Goal: Information Seeking & Learning: Learn about a topic

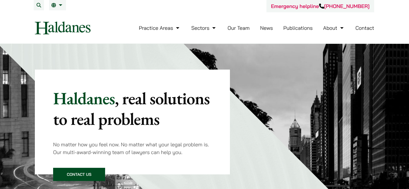
click at [288, 29] on link "Publications" at bounding box center [298, 28] width 29 height 7
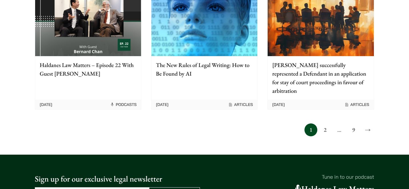
scroll to position [548, 0]
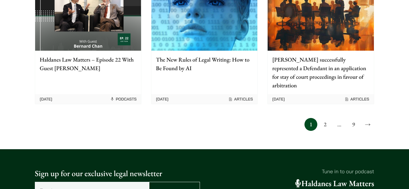
click at [324, 118] on link "2" at bounding box center [325, 124] width 13 height 13
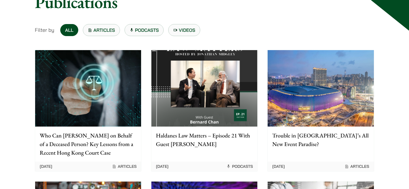
scroll to position [73, 0]
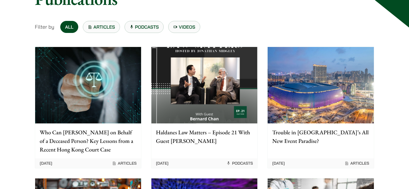
click at [324, 106] on img at bounding box center [321, 85] width 106 height 76
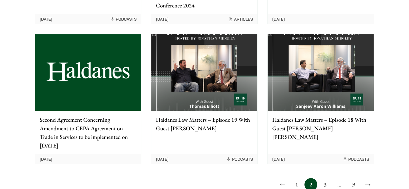
scroll to position [489, 0]
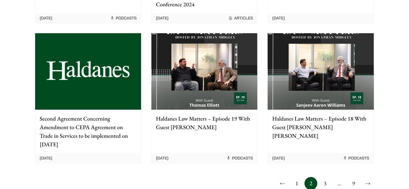
click at [323, 177] on link "3" at bounding box center [325, 183] width 13 height 13
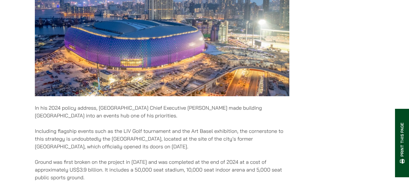
scroll to position [254, 0]
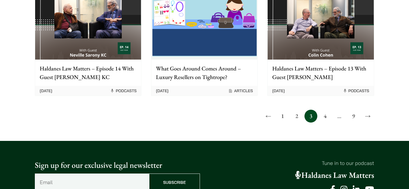
scroll to position [509, 0]
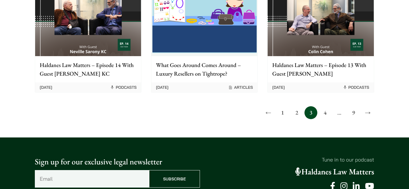
click at [329, 112] on link "4" at bounding box center [325, 112] width 13 height 13
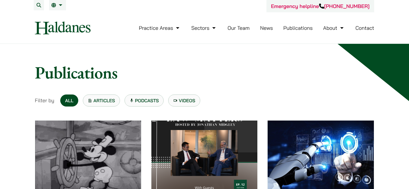
click at [267, 29] on link "News" at bounding box center [266, 28] width 13 height 7
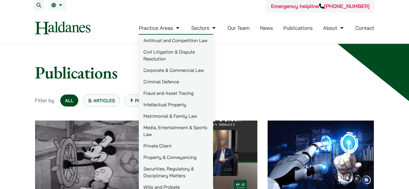
click at [179, 113] on link "Matrimonial & Family Law" at bounding box center [176, 115] width 74 height 11
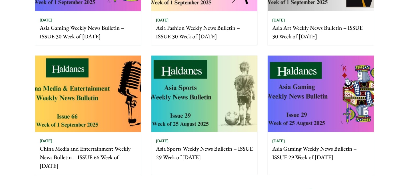
scroll to position [408, 0]
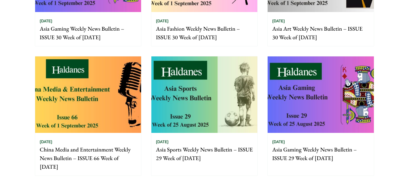
click at [119, 110] on img at bounding box center [88, 94] width 106 height 76
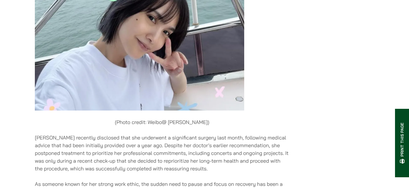
scroll to position [5084, 0]
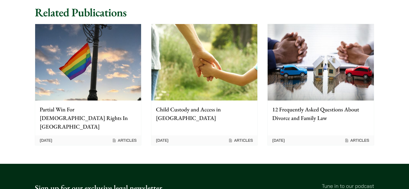
scroll to position [775, 0]
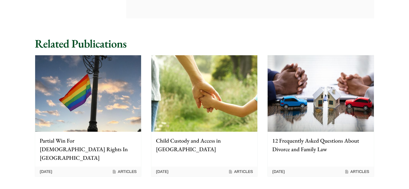
click at [90, 110] on img at bounding box center [88, 93] width 106 height 76
click at [167, 77] on img at bounding box center [204, 93] width 106 height 76
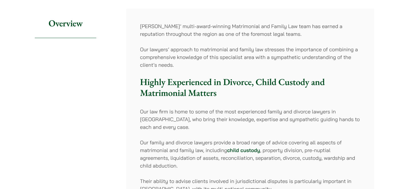
scroll to position [0, 0]
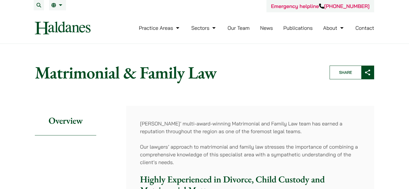
click at [269, 28] on link "News" at bounding box center [266, 28] width 13 height 7
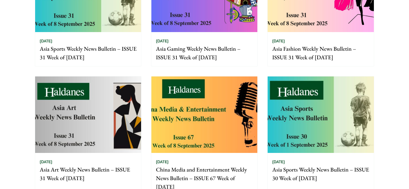
scroll to position [139, 0]
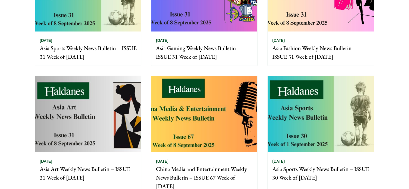
click at [215, 127] on img at bounding box center [204, 114] width 106 height 76
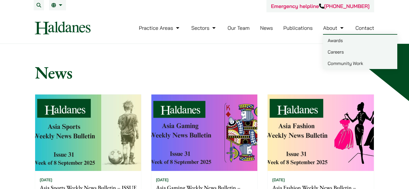
click at [272, 74] on h1 "News" at bounding box center [205, 72] width 340 height 21
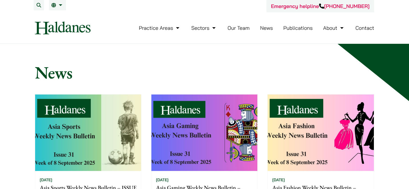
click at [294, 28] on link "Publications" at bounding box center [298, 28] width 29 height 7
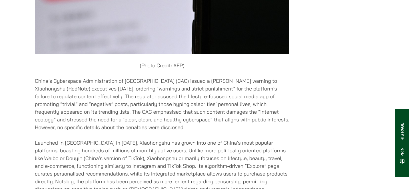
scroll to position [4746, 0]
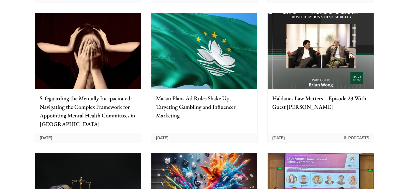
scroll to position [232, 0]
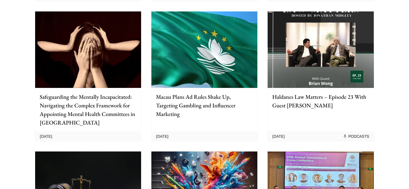
click at [120, 96] on p "Safeguarding the Mentally Incapacitated: Navigating the Complex Framework for A…" at bounding box center [88, 109] width 97 height 34
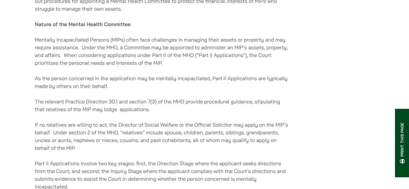
scroll to position [543, 0]
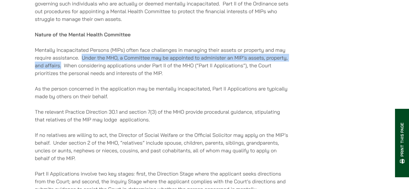
drag, startPoint x: 82, startPoint y: 62, endPoint x: 61, endPoint y: 73, distance: 23.8
click at [61, 73] on p "Mentally Incapacitated Persons (MIPs) often face challenges in managing their a…" at bounding box center [162, 61] width 255 height 31
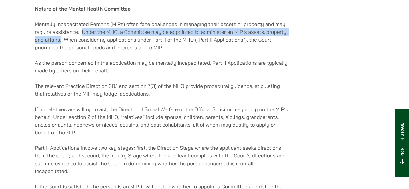
scroll to position [586, 0]
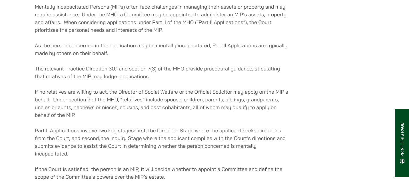
click at [117, 119] on p "If no relatives are willing to act, the Director of Social Welfare or the Offic…" at bounding box center [162, 103] width 255 height 31
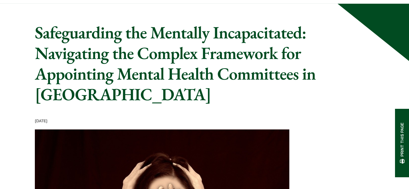
scroll to position [0, 0]
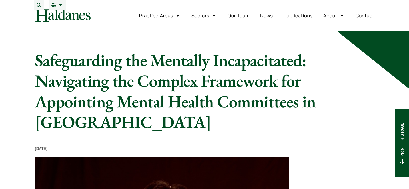
click at [297, 19] on link "Publications" at bounding box center [298, 15] width 29 height 7
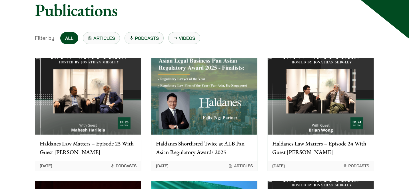
scroll to position [64, 0]
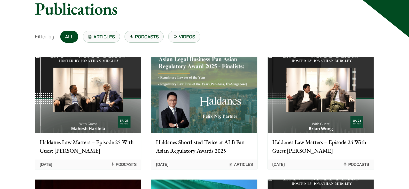
click at [97, 112] on img at bounding box center [88, 95] width 106 height 76
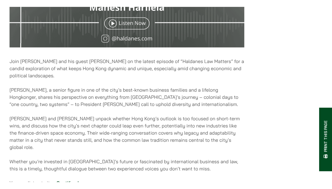
scroll to position [318, 0]
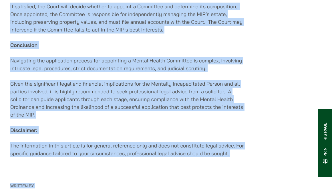
scroll to position [1077, 0]
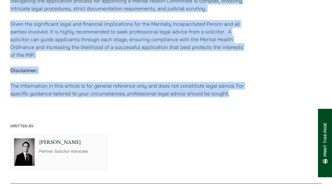
drag, startPoint x: 11, startPoint y: 116, endPoint x: 240, endPoint y: 79, distance: 232.8
copy div "Lore i dolor sit ametc adipis elitseddoe, te inc ut la etdoloremag aliquaenima …"
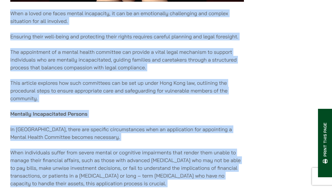
scroll to position [0, 0]
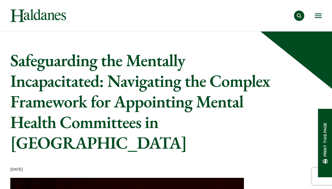
click at [314, 17] on div "Practice Areas Antitrust and Competition Law Civil Litigation & Dispute Resolut…" at bounding box center [199, 16] width 246 height 10
click at [317, 17] on button "Open menu" at bounding box center [318, 15] width 7 height 5
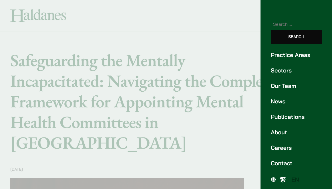
scroll to position [20, 0]
click at [284, 87] on link "Our Team" at bounding box center [296, 85] width 51 height 9
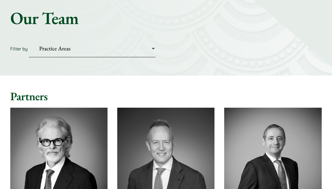
scroll to position [54, 0]
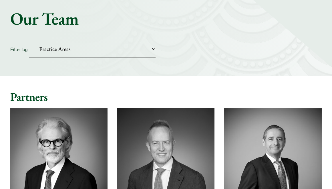
click at [117, 47] on select "Practice Areas Antitrust and Competition Civil Litigation & Dispute Resolution …" at bounding box center [92, 48] width 127 height 17
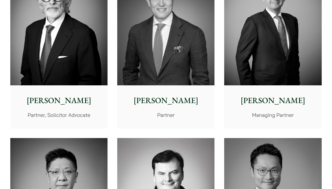
scroll to position [0, 0]
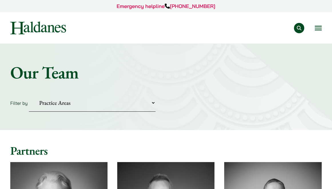
click at [322, 30] on div "Practice Areas Antitrust and Competition Law Civil Litigation & Dispute Resolut…" at bounding box center [165, 27] width 321 height 13
click at [315, 28] on button "Open menu" at bounding box center [318, 28] width 7 height 5
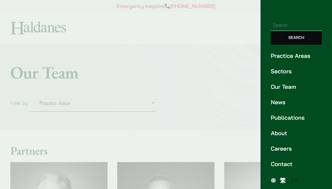
scroll to position [22, 0]
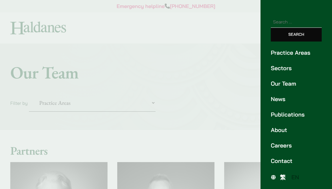
click at [287, 147] on link "Careers" at bounding box center [296, 145] width 51 height 9
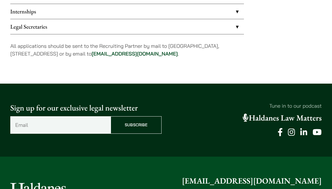
scroll to position [484, 0]
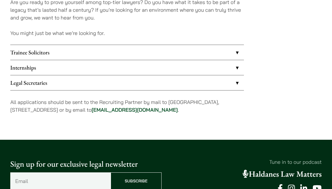
click at [139, 75] on link "Legal Secretaries" at bounding box center [127, 82] width 234 height 15
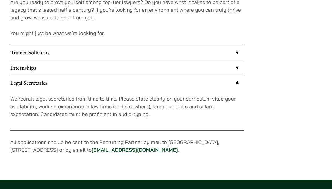
click at [139, 72] on link "Internships" at bounding box center [127, 67] width 234 height 15
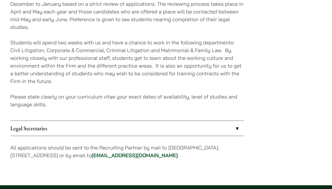
scroll to position [575, 0]
